Goal: Information Seeking & Learning: Learn about a topic

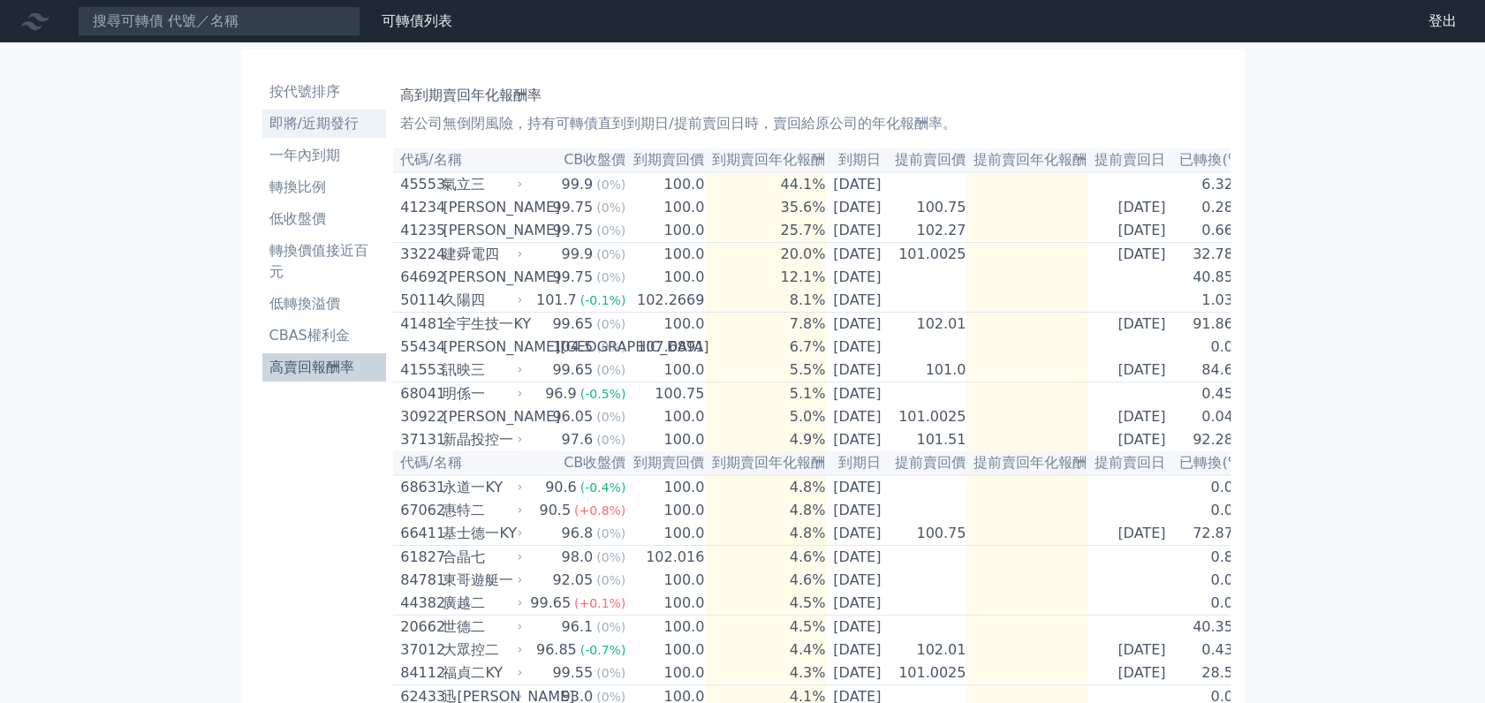
click at [329, 120] on li "即將/近期發行" at bounding box center [324, 123] width 125 height 21
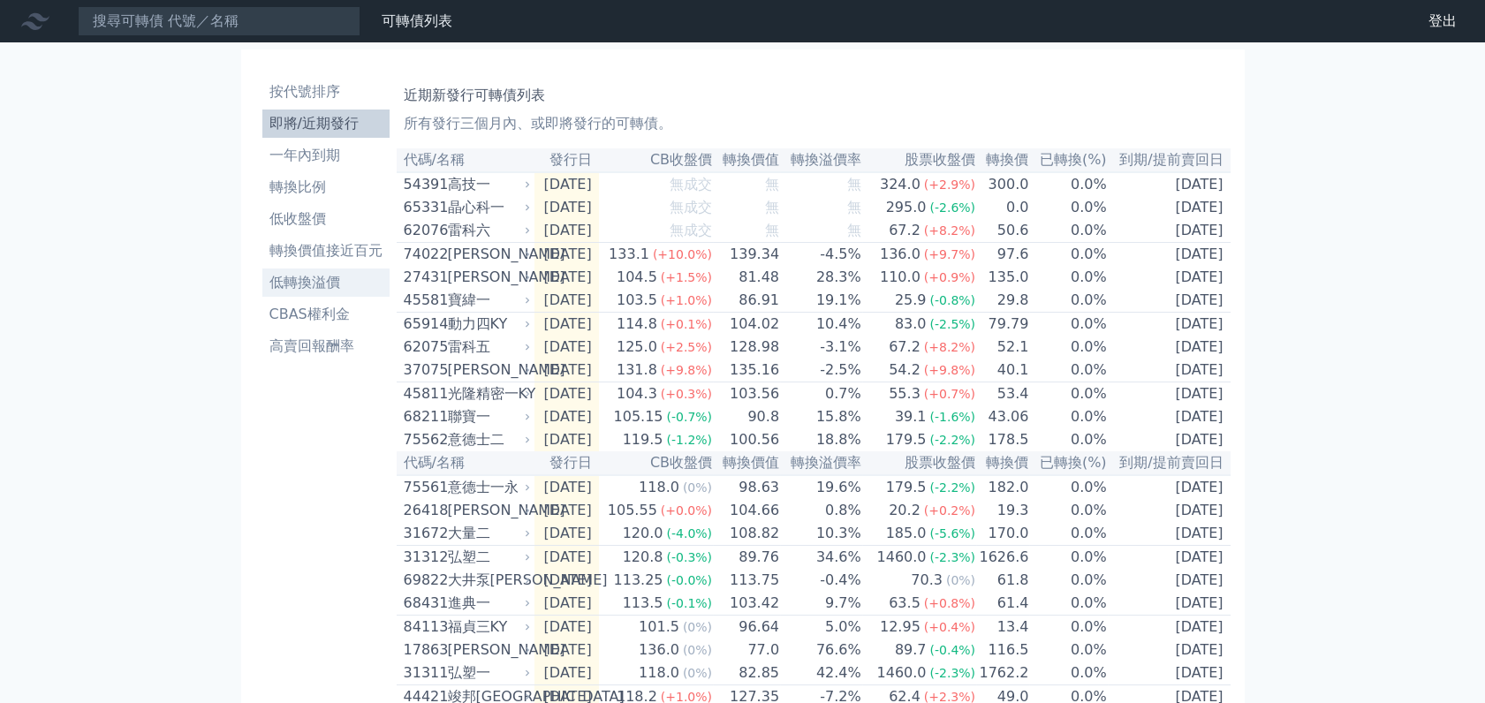
click at [292, 285] on li "低轉換溢價" at bounding box center [325, 282] width 127 height 21
